Goal: Information Seeking & Learning: Find specific fact

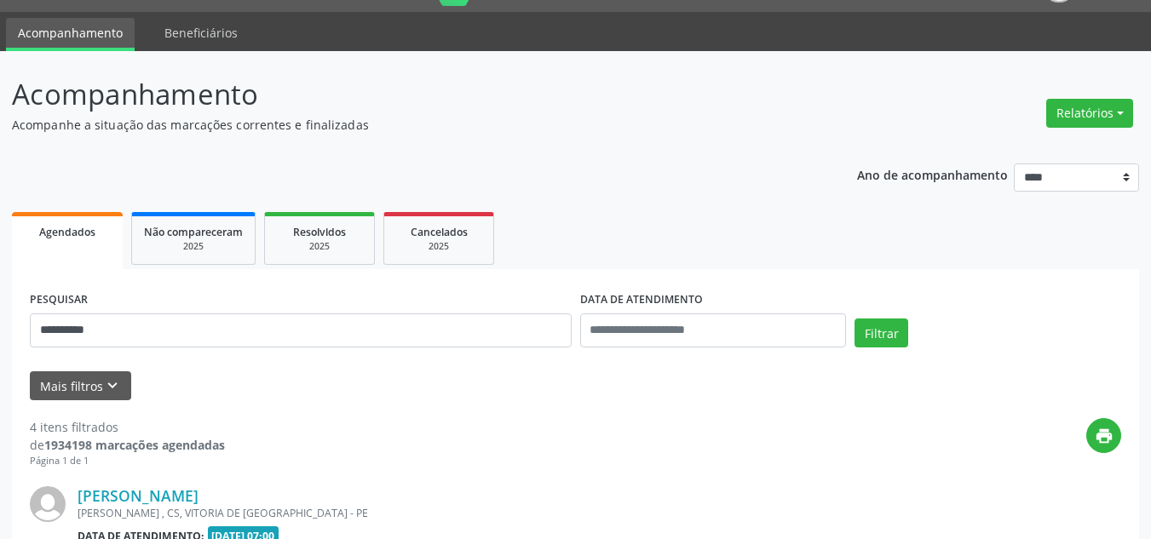
scroll to position [170, 0]
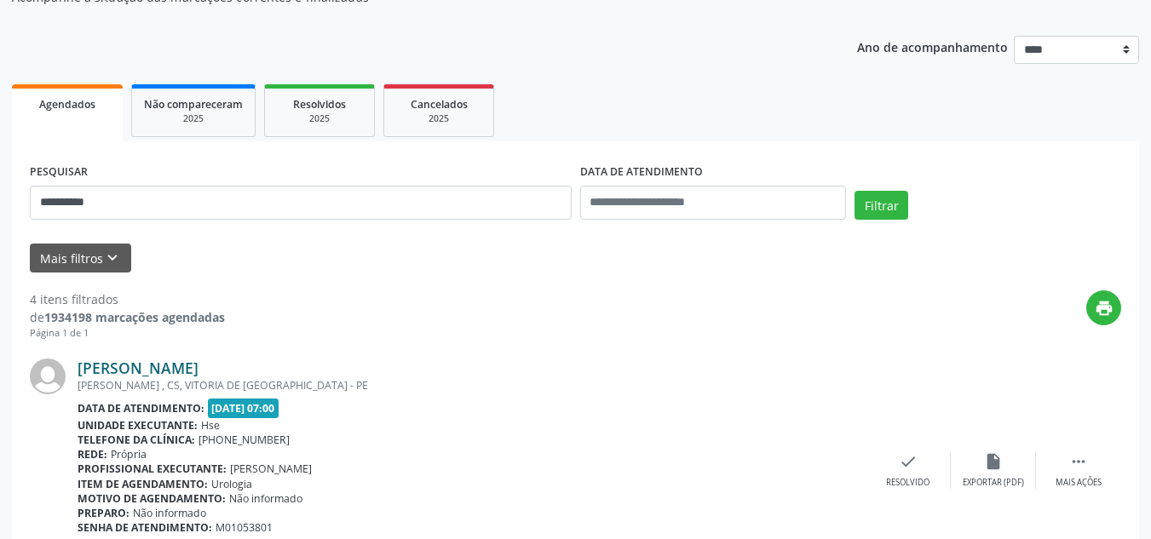
click at [198, 371] on link "[PERSON_NAME]" at bounding box center [138, 368] width 121 height 19
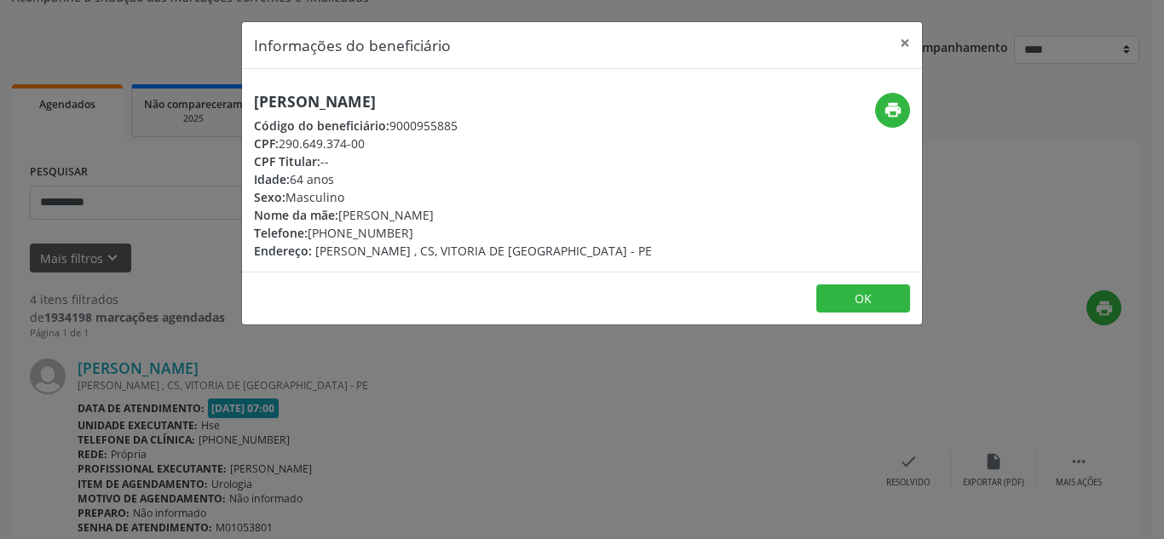
drag, startPoint x: 557, startPoint y: 84, endPoint x: 192, endPoint y: 82, distance: 365.5
click at [192, 82] on div "Informações do beneficiário × [PERSON_NAME] Código do beneficiário: 9000955885 …" at bounding box center [582, 269] width 1164 height 539
copy h5 "[PERSON_NAME]"
click at [906, 31] on button "×" at bounding box center [905, 43] width 34 height 42
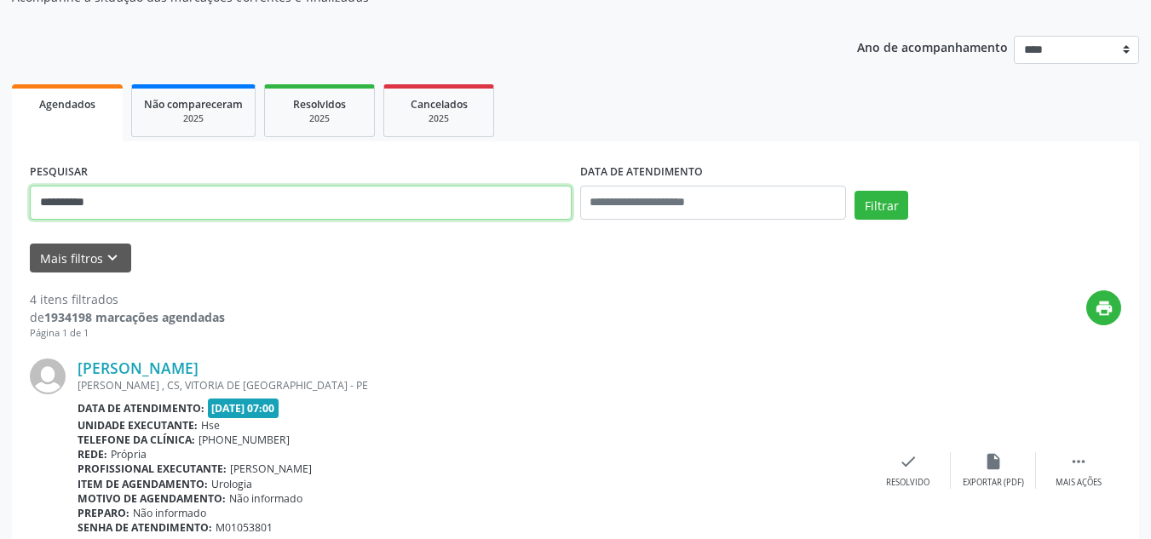
drag, startPoint x: 155, startPoint y: 193, endPoint x: 0, endPoint y: 255, distance: 166.7
click at [854, 191] on button "Filtrar" at bounding box center [881, 205] width 54 height 29
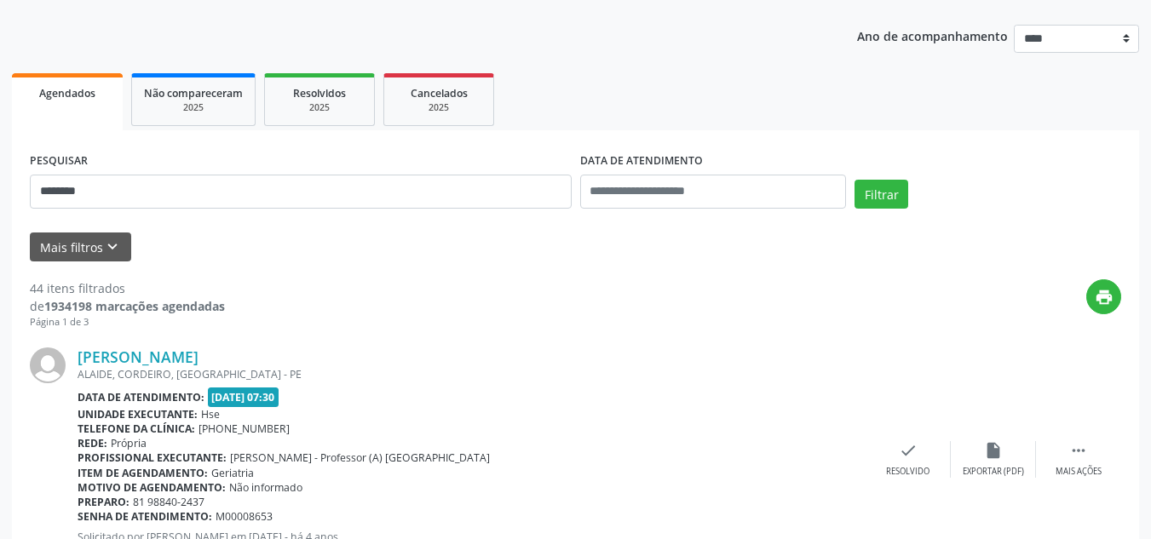
scroll to position [0, 0]
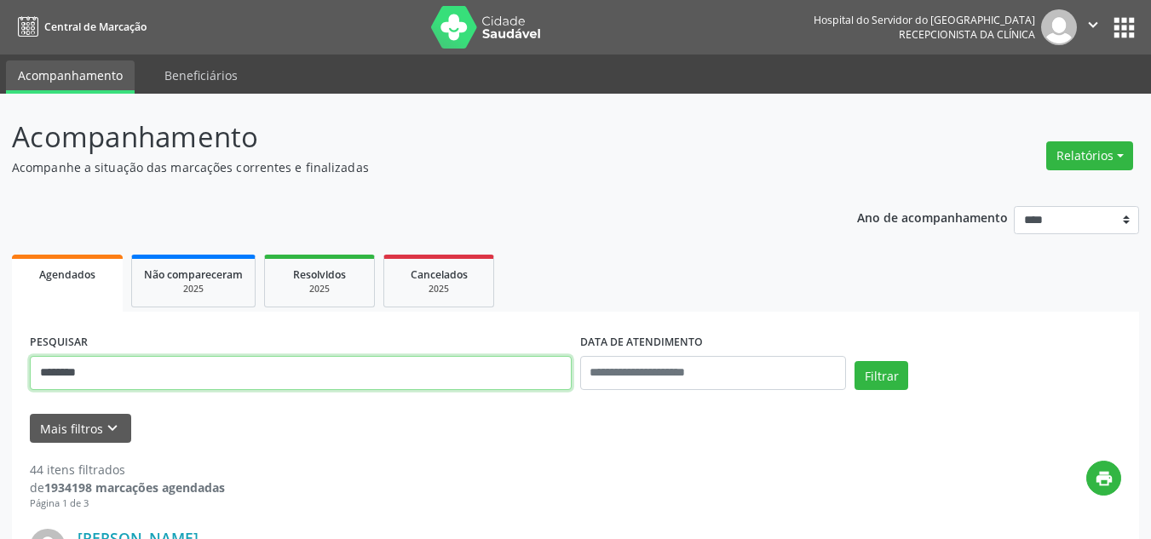
click at [278, 381] on input "*******" at bounding box center [301, 373] width 542 height 34
click at [854, 361] on button "Filtrar" at bounding box center [881, 375] width 54 height 29
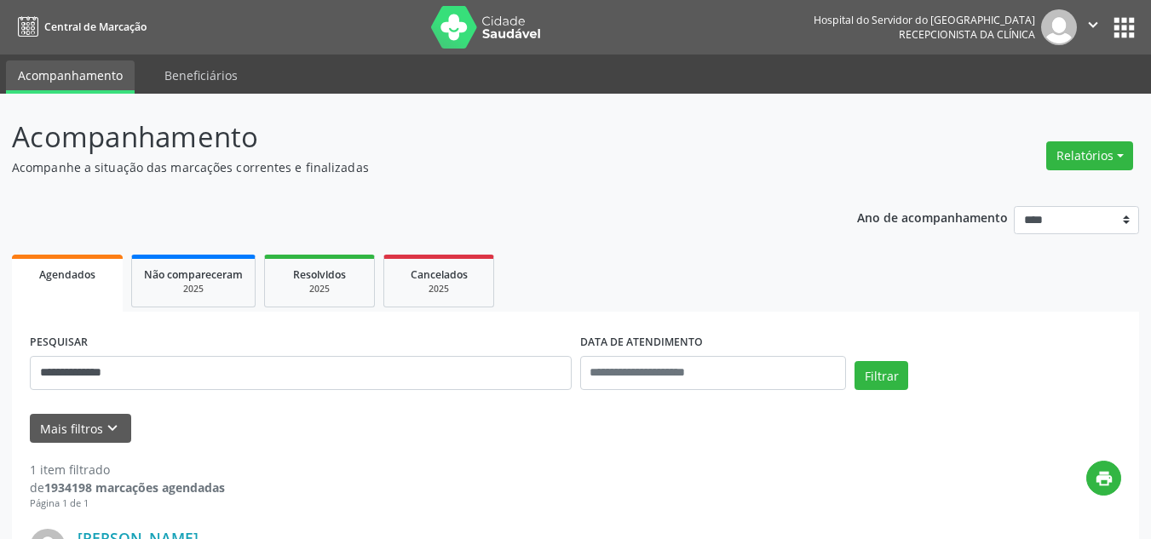
scroll to position [85, 0]
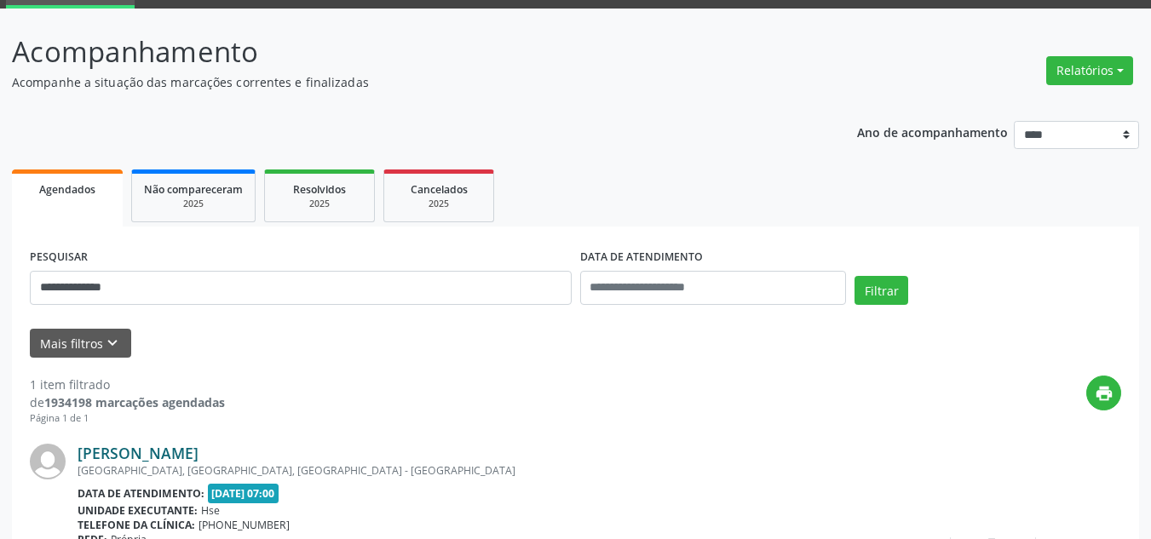
click at [193, 451] on link "[PERSON_NAME]" at bounding box center [138, 453] width 121 height 19
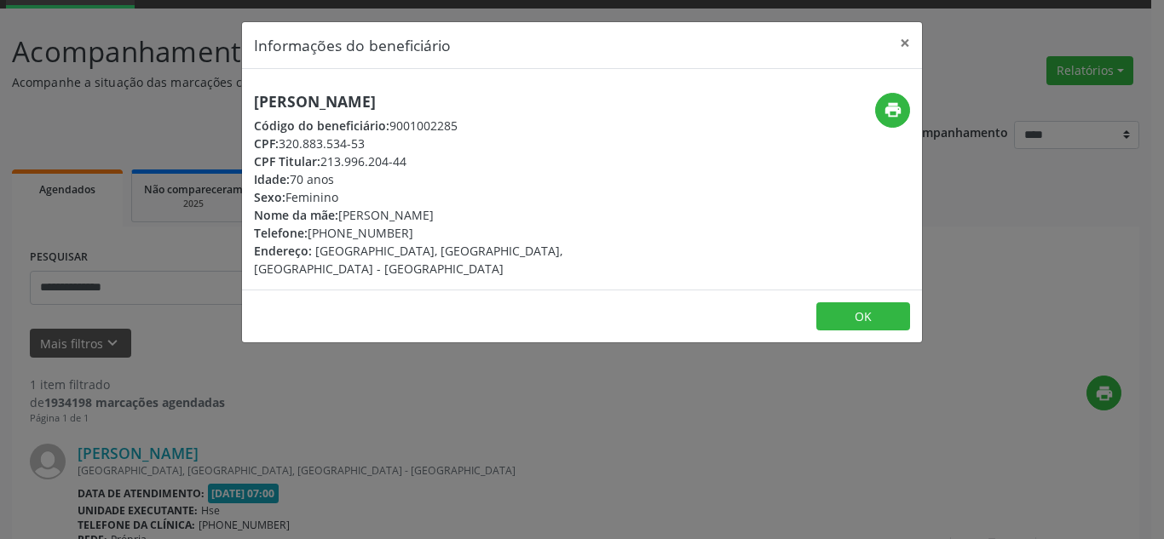
drag, startPoint x: 549, startPoint y: 105, endPoint x: 136, endPoint y: 79, distance: 413.9
click at [136, 79] on div "Informações do beneficiário × [PERSON_NAME] Código do beneficiário: 9001002285 …" at bounding box center [582, 269] width 1164 height 539
copy h5 "[PERSON_NAME]"
drag, startPoint x: 410, startPoint y: 235, endPoint x: 335, endPoint y: 236, distance: 75.0
click at [335, 236] on div "Telefone: [PHONE_NUMBER]" at bounding box center [468, 233] width 429 height 18
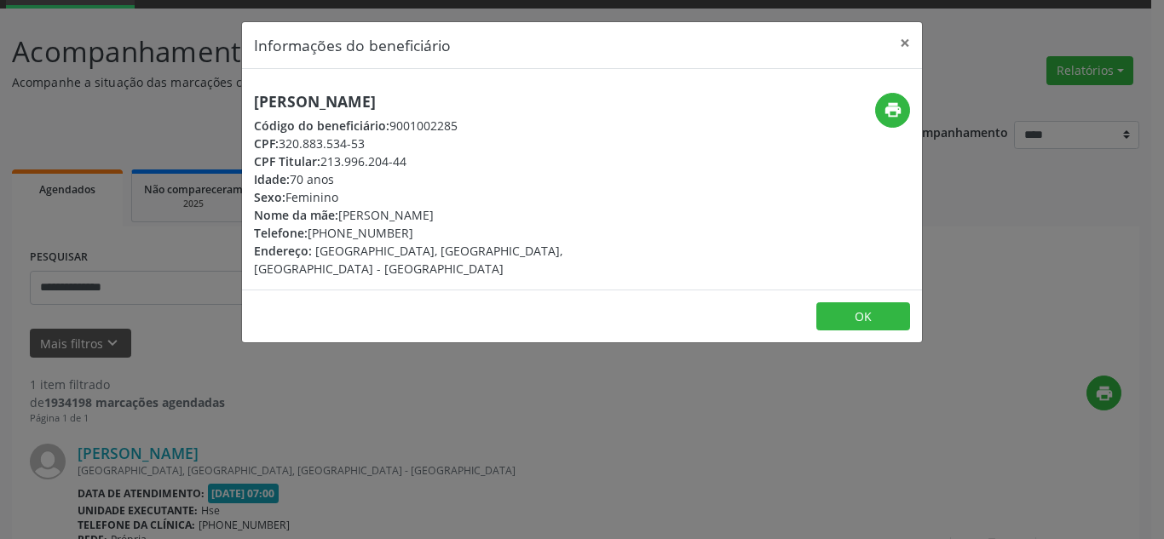
copy div "98692-9541"
click at [894, 109] on icon "print" at bounding box center [892, 110] width 19 height 19
drag, startPoint x: 463, startPoint y: 169, endPoint x: 324, endPoint y: 158, distance: 140.1
click at [324, 158] on div "CPF Titular: 213.996.204-44" at bounding box center [468, 161] width 429 height 18
copy div "213.996.204-44"
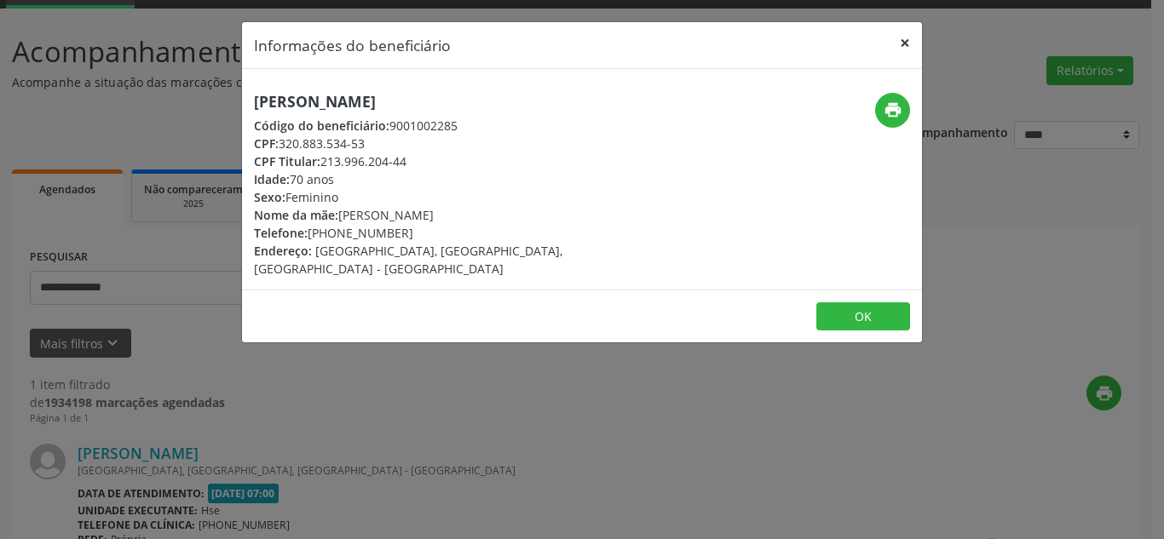
click at [901, 44] on button "×" at bounding box center [905, 43] width 34 height 42
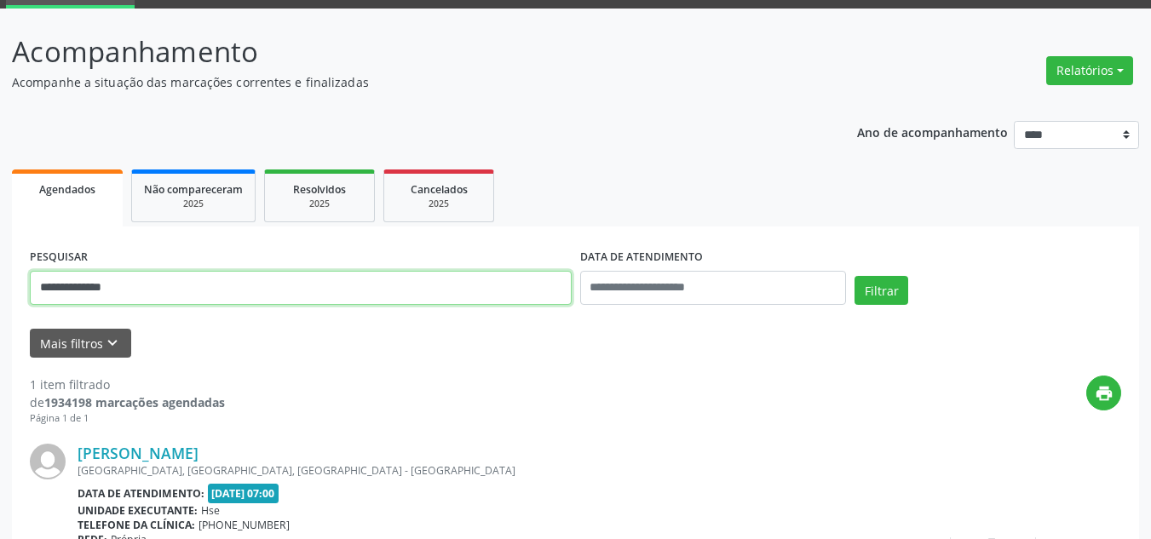
drag, startPoint x: 229, startPoint y: 280, endPoint x: 0, endPoint y: 284, distance: 229.2
click at [0, 282] on div "**********" at bounding box center [575, 362] width 1151 height 707
paste input "text"
click at [854, 276] on button "Filtrar" at bounding box center [881, 290] width 54 height 29
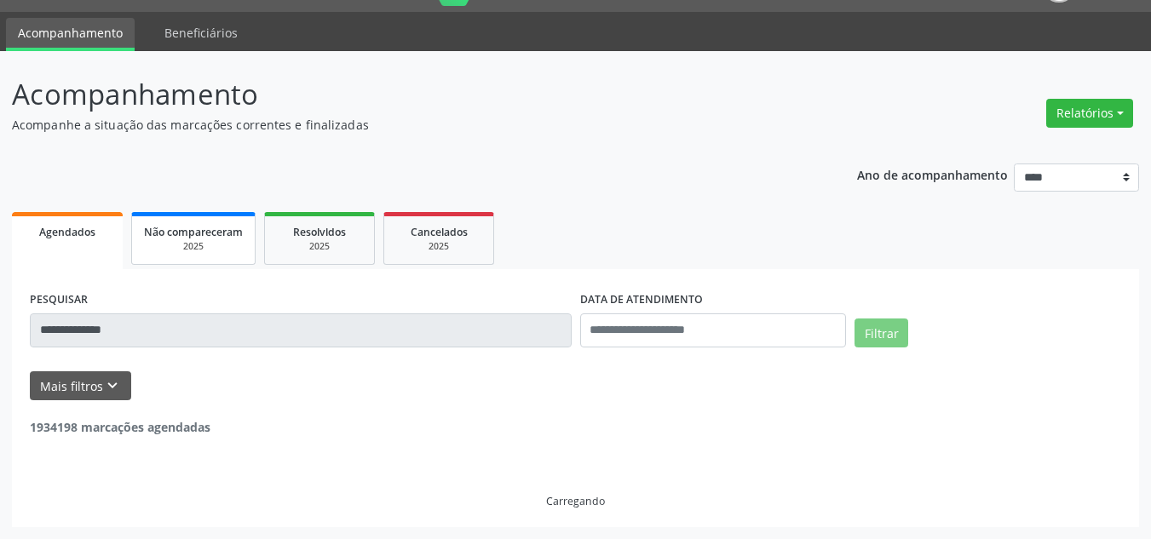
scroll to position [0, 0]
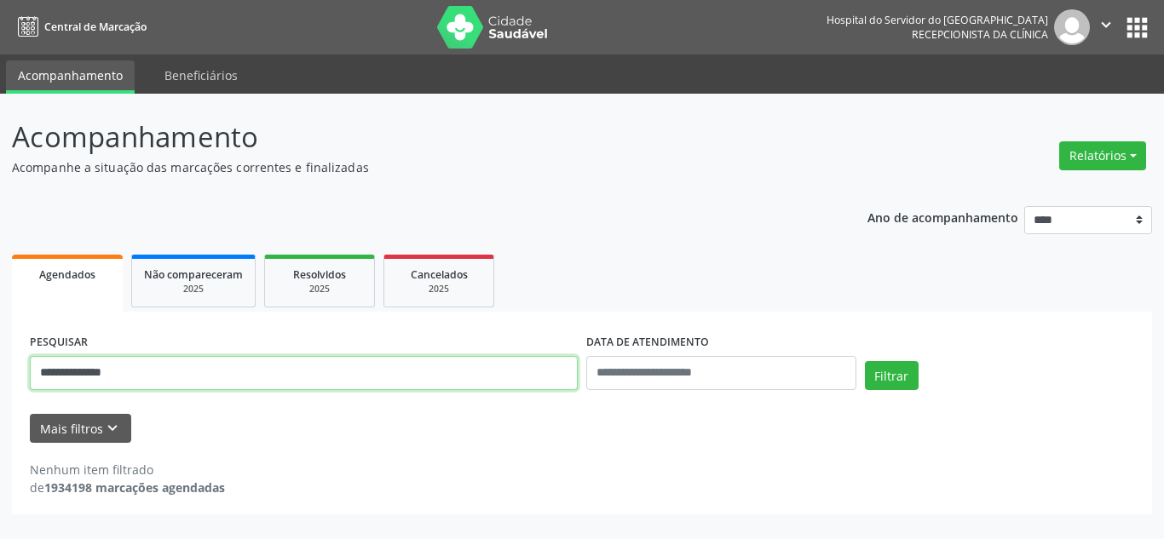
click at [214, 362] on input "**********" at bounding box center [304, 373] width 548 height 34
click at [865, 361] on button "Filtrar" at bounding box center [892, 375] width 54 height 29
click at [463, 377] on input "**********" at bounding box center [304, 373] width 548 height 34
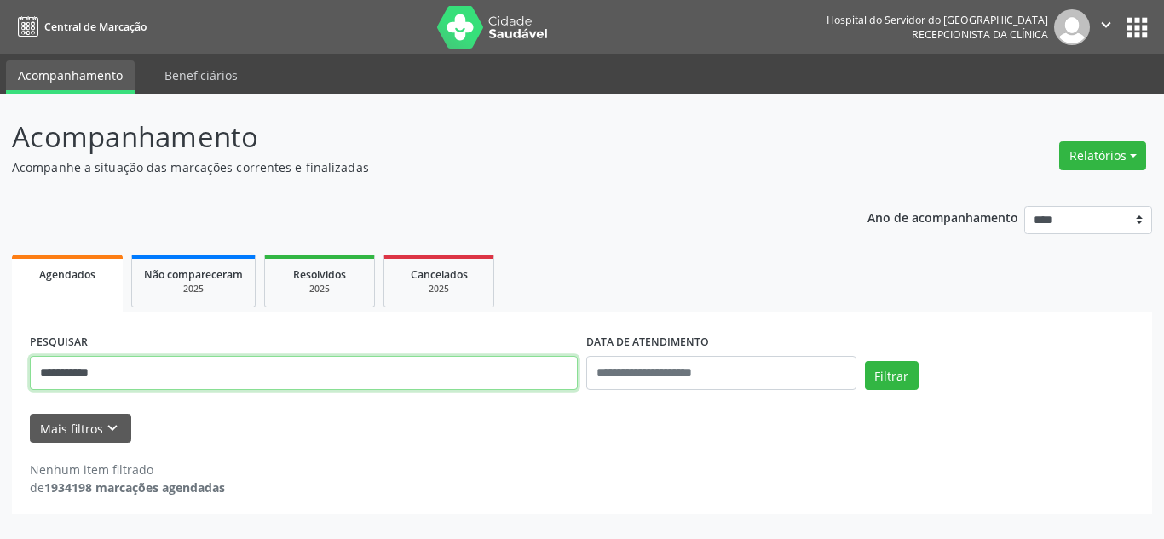
click at [865, 361] on button "Filtrar" at bounding box center [892, 375] width 54 height 29
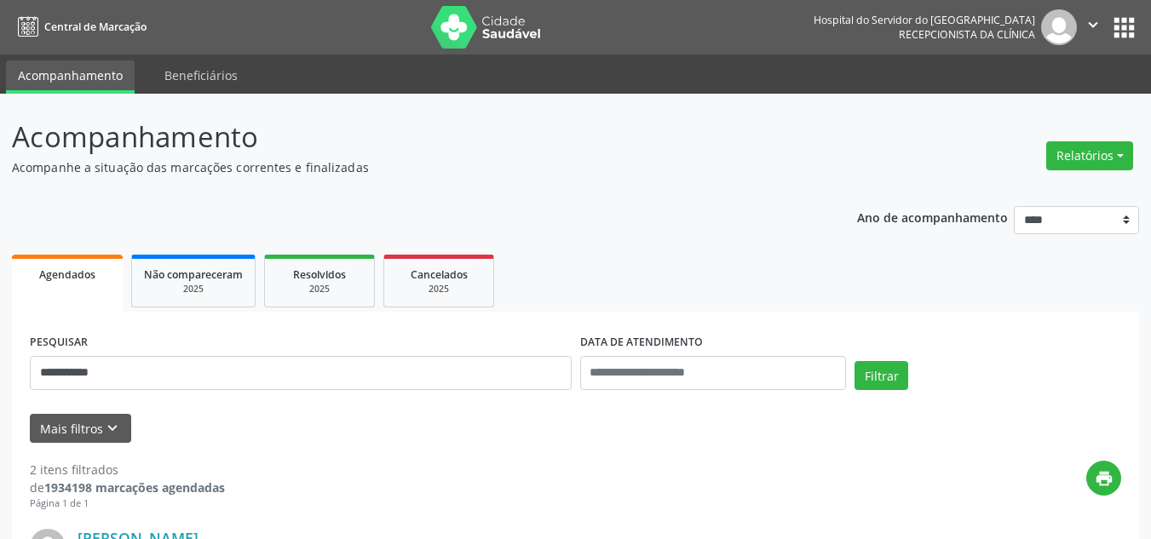
scroll to position [170, 0]
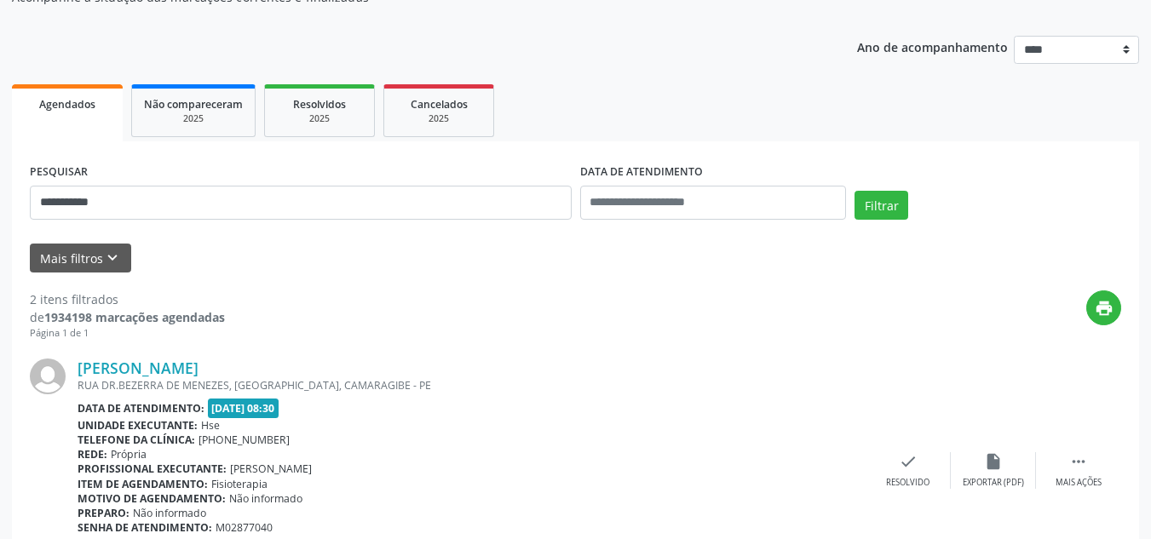
click at [244, 350] on div "[PERSON_NAME] RUA DR.BEZERRA DE MENEZES, [GEOGRAPHIC_DATA], [GEOGRAPHIC_DATA] -…" at bounding box center [575, 471] width 1091 height 260
click at [198, 362] on link "[PERSON_NAME]" at bounding box center [138, 368] width 121 height 19
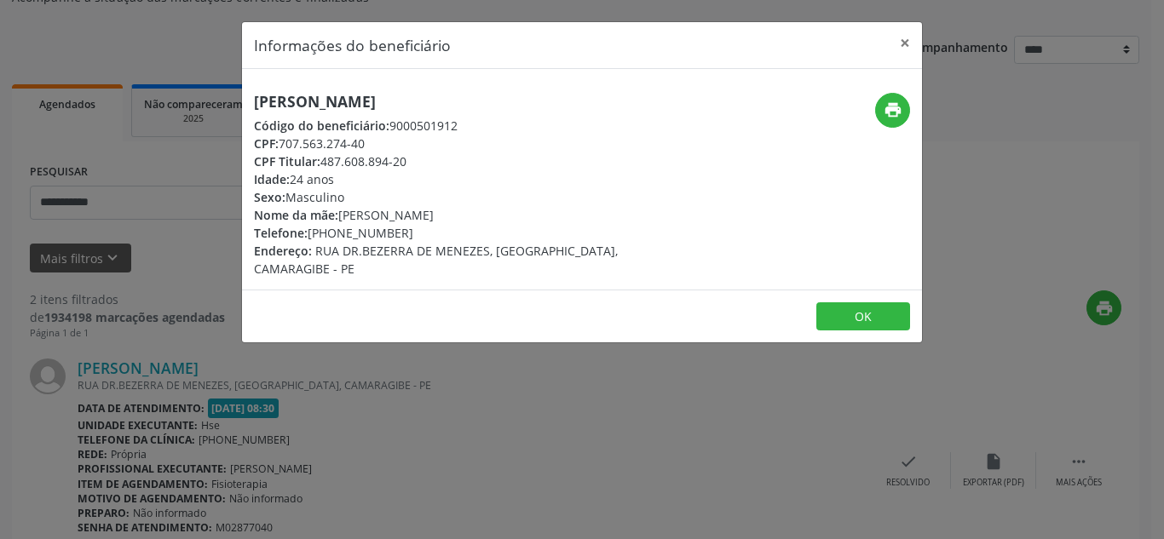
drag, startPoint x: 535, startPoint y: 92, endPoint x: 254, endPoint y: 87, distance: 281.2
click at [254, 87] on div "[PERSON_NAME] Código do beneficiário: 9000501912 CPF: 707.563.274-40 CPF Titula…" at bounding box center [582, 179] width 680 height 221
copy h5 "[PERSON_NAME]"
drag, startPoint x: 427, startPoint y: 234, endPoint x: 335, endPoint y: 235, distance: 92.0
click at [335, 235] on div "Telefone: [PHONE_NUMBER]" at bounding box center [468, 233] width 429 height 18
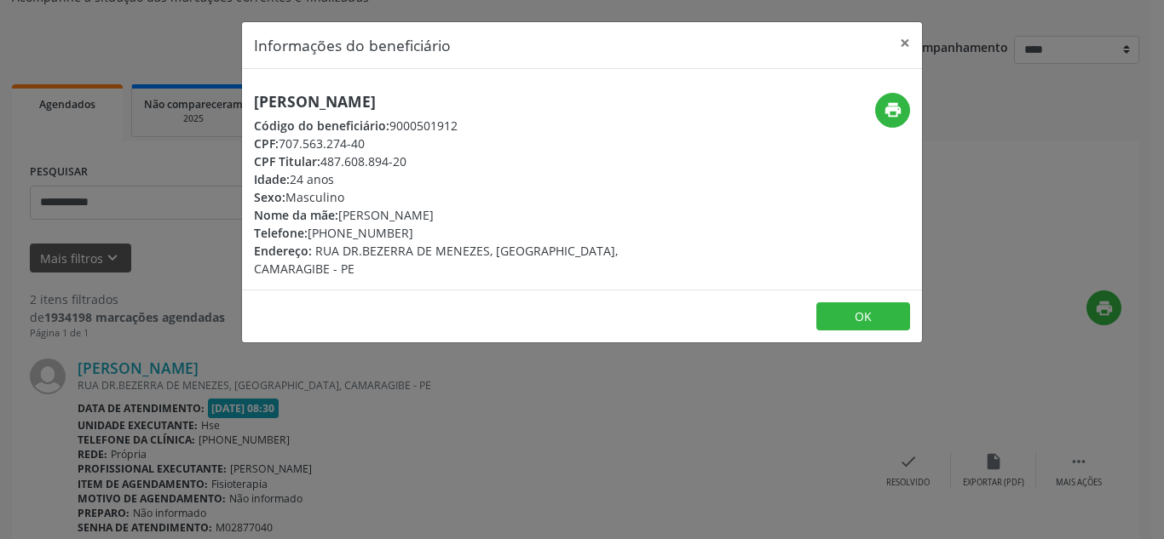
copy div "99205-9530"
click at [896, 114] on icon "print" at bounding box center [892, 110] width 19 height 19
drag, startPoint x: 411, startPoint y: 161, endPoint x: 324, endPoint y: 163, distance: 86.9
click at [324, 163] on div "CPF Titular: 487.608.894-20" at bounding box center [468, 161] width 429 height 18
copy div "487.608.894-20"
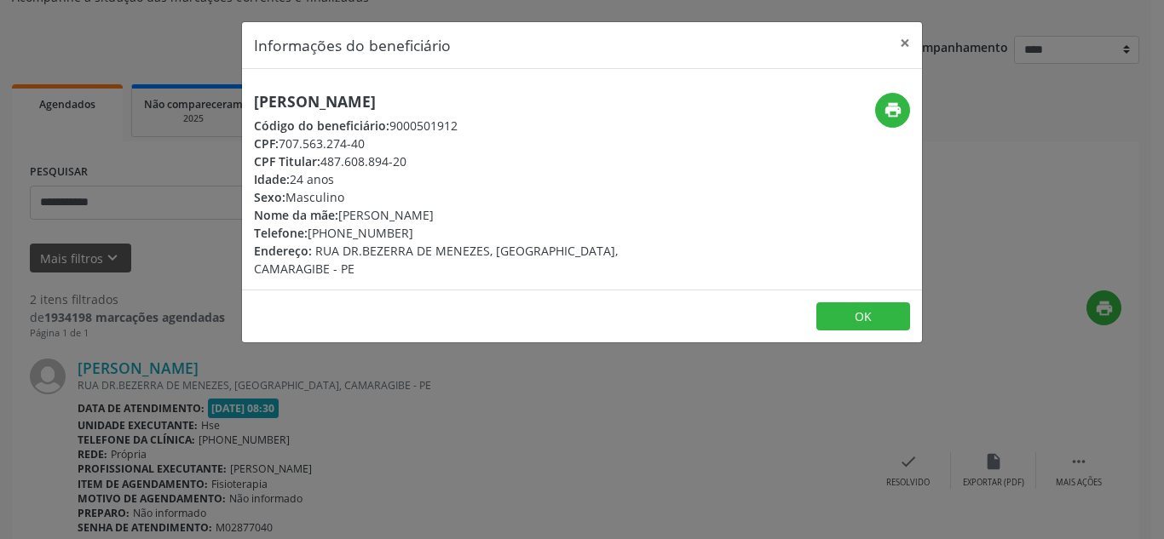
click at [414, 152] on div "CPF Titular: 487.608.894-20" at bounding box center [468, 161] width 429 height 18
drag, startPoint x: 420, startPoint y: 160, endPoint x: 324, endPoint y: 164, distance: 96.3
click at [324, 164] on div "CPF Titular: 487.608.894-20" at bounding box center [468, 161] width 429 height 18
copy div "487.608.894-20"
click at [900, 37] on button "×" at bounding box center [905, 43] width 34 height 42
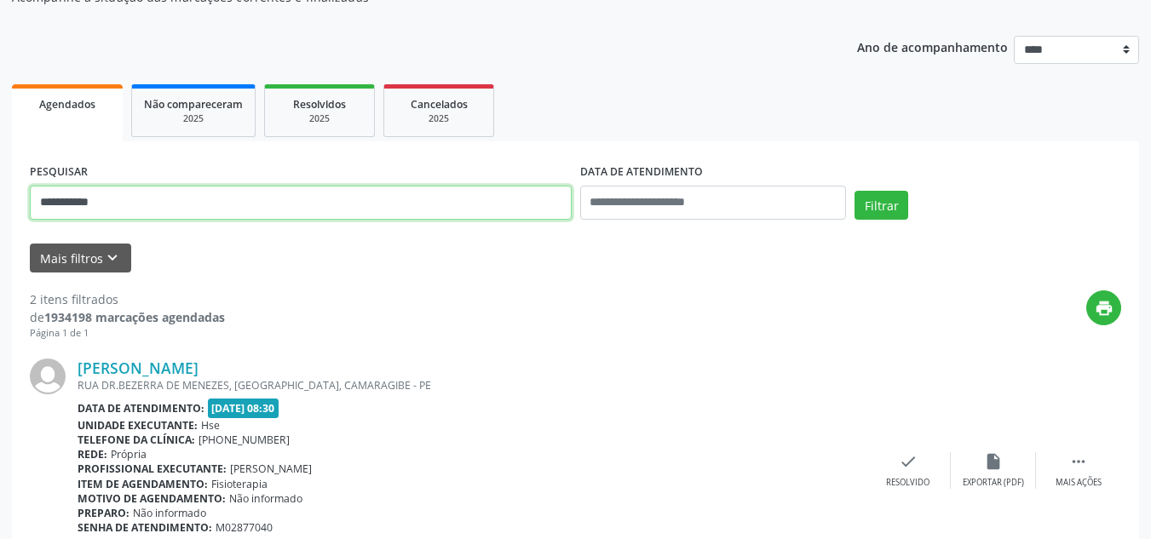
drag, startPoint x: 196, startPoint y: 199, endPoint x: 0, endPoint y: 224, distance: 197.5
click at [0, 224] on div "**********" at bounding box center [575, 406] width 1151 height 967
paste input "***"
click at [854, 191] on button "Filtrar" at bounding box center [881, 205] width 54 height 29
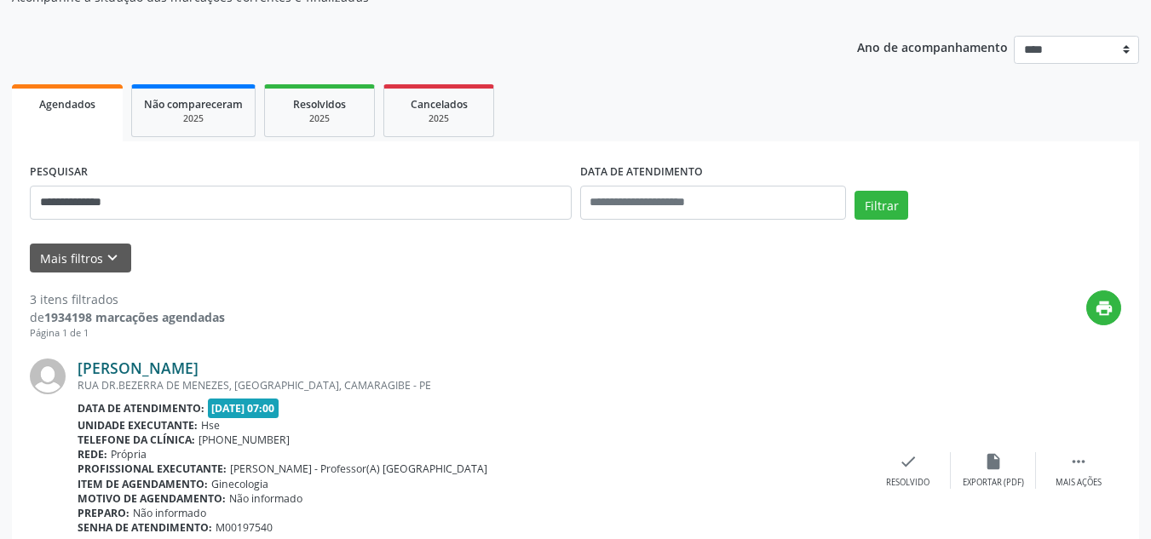
click at [222, 378] on div "RUA DR.BEZERRA DE MENEZES, [GEOGRAPHIC_DATA], CAMARAGIBE - PE" at bounding box center [472, 385] width 788 height 14
click at [198, 375] on link "[PERSON_NAME]" at bounding box center [138, 368] width 121 height 19
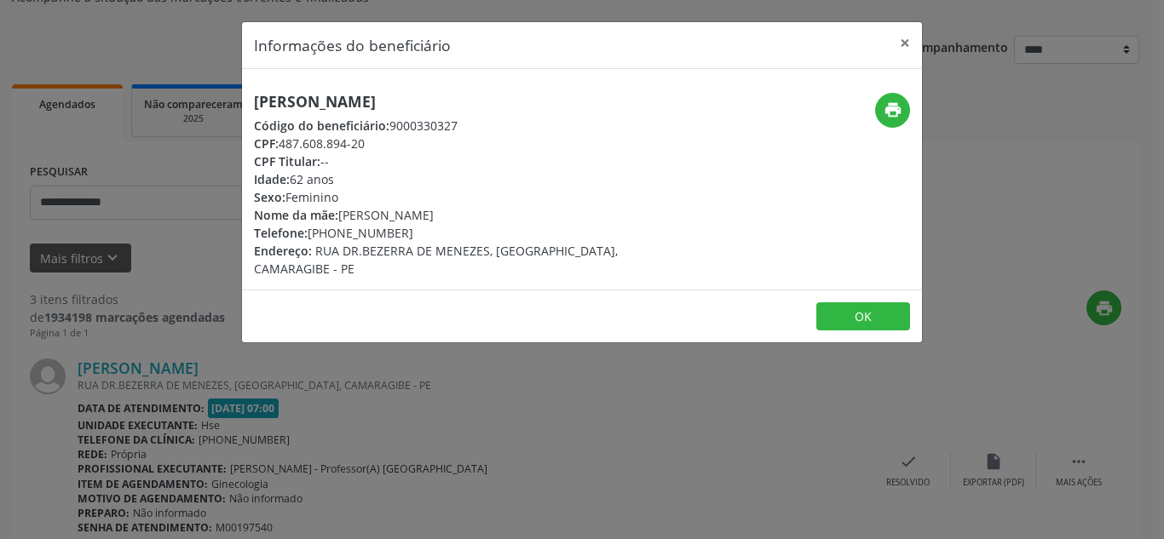
drag, startPoint x: 571, startPoint y: 109, endPoint x: 183, endPoint y: 93, distance: 387.9
click at [183, 93] on div "Informações do beneficiário × [PERSON_NAME] Código do beneficiário: 9000330327 …" at bounding box center [582, 269] width 1164 height 539
copy h5 "[PERSON_NAME]"
click at [887, 32] on header "Informações do beneficiário ×" at bounding box center [582, 45] width 680 height 47
click at [906, 43] on button "×" at bounding box center [905, 43] width 34 height 42
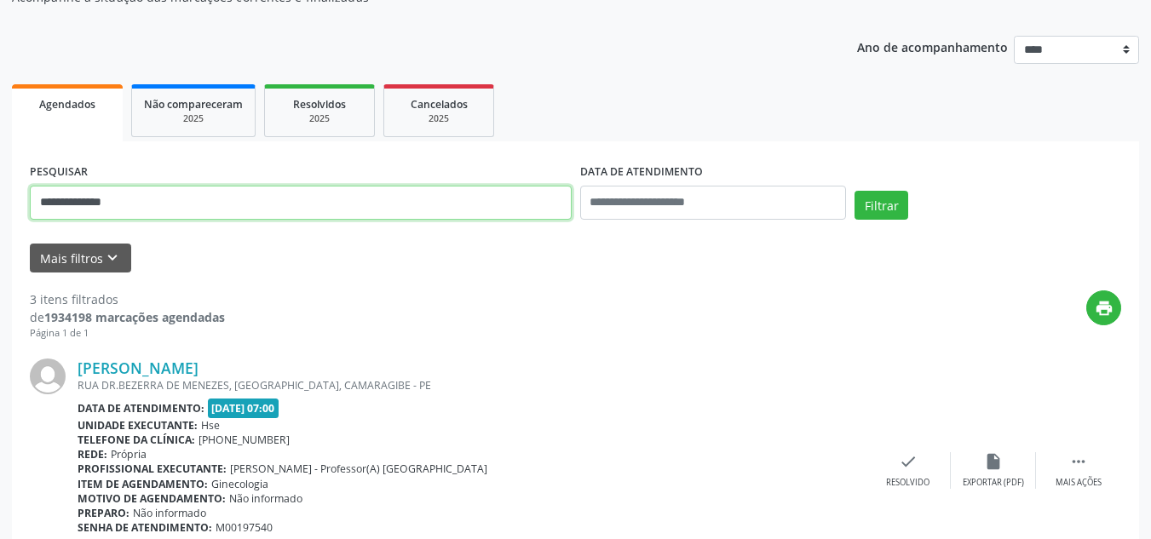
drag, startPoint x: 167, startPoint y: 210, endPoint x: 0, endPoint y: 193, distance: 167.8
click at [0, 193] on div "**********" at bounding box center [575, 536] width 1151 height 1227
paste input "text"
type input "**********"
click at [854, 191] on button "Filtrar" at bounding box center [881, 205] width 54 height 29
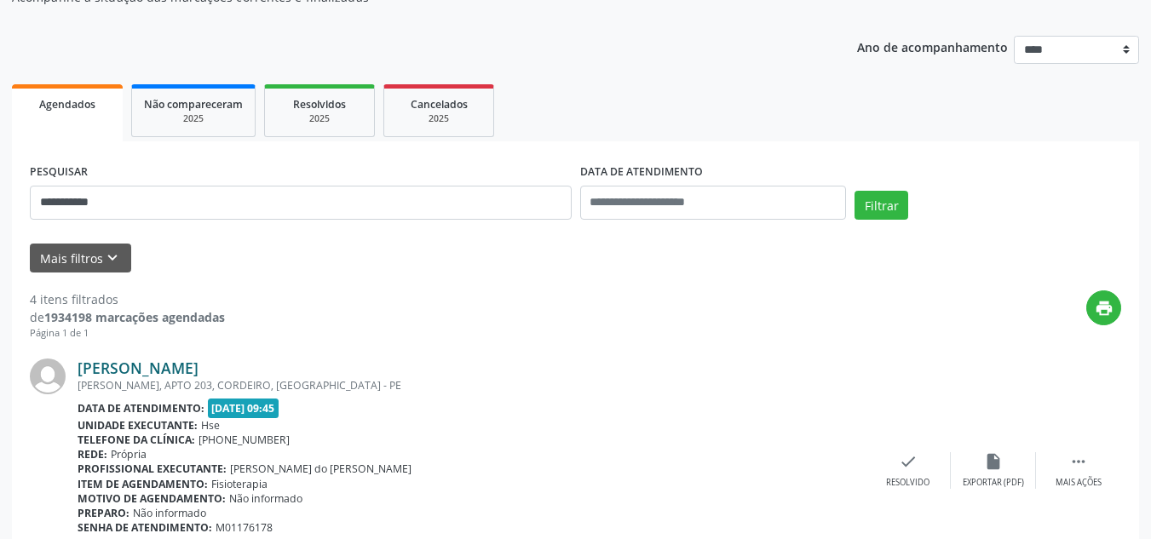
click at [198, 365] on link "[PERSON_NAME]" at bounding box center [138, 368] width 121 height 19
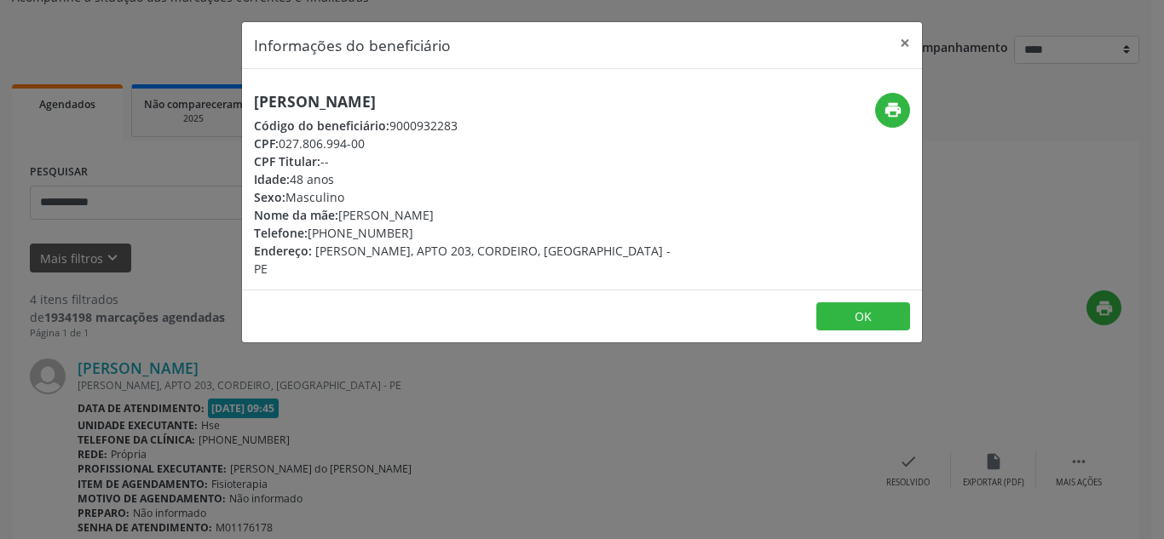
drag, startPoint x: 492, startPoint y: 95, endPoint x: 250, endPoint y: 96, distance: 242.8
click at [250, 96] on div "[PERSON_NAME] Código do beneficiário: 9000932283 CPF: 027.806.994-00 CPF Titula…" at bounding box center [468, 185] width 453 height 185
copy h5 "[PERSON_NAME]"
click at [899, 54] on button "×" at bounding box center [905, 43] width 34 height 42
